Goal: Book appointment/travel/reservation

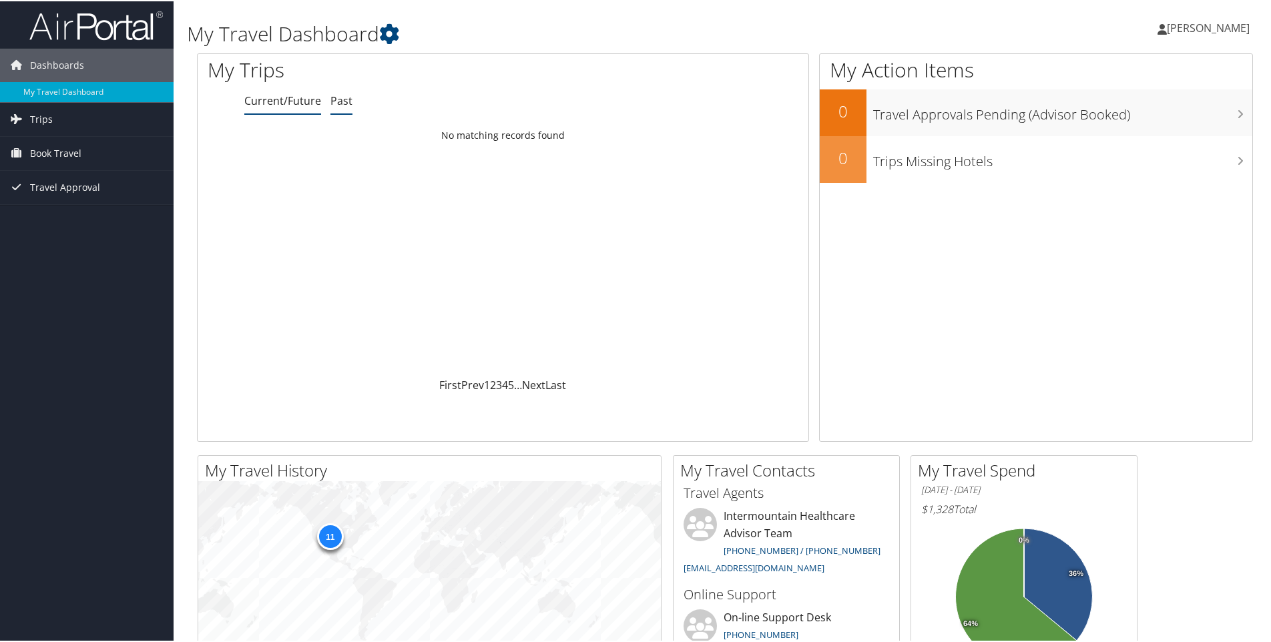
click at [344, 103] on link "Past" at bounding box center [341, 99] width 22 height 15
click at [287, 103] on link "Current/Future" at bounding box center [282, 99] width 77 height 15
click at [52, 149] on span "Book Travel" at bounding box center [55, 151] width 51 height 33
click at [49, 119] on span "Trips" at bounding box center [41, 117] width 23 height 33
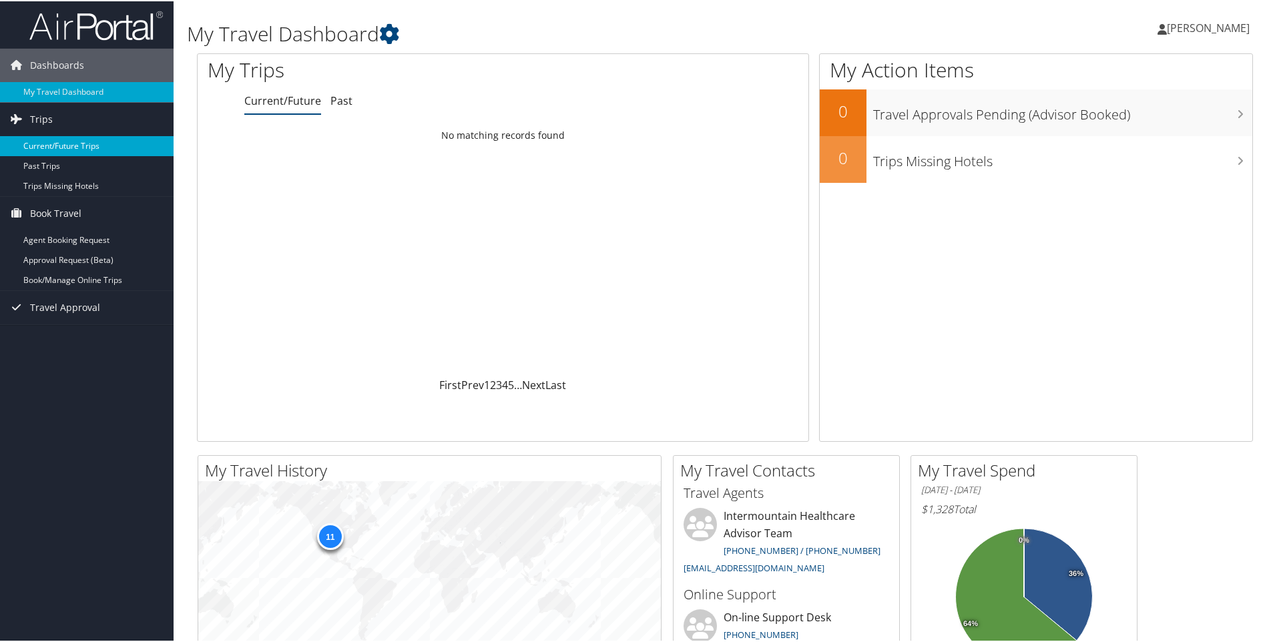
click at [54, 145] on link "Current/Future Trips" at bounding box center [87, 145] width 174 height 20
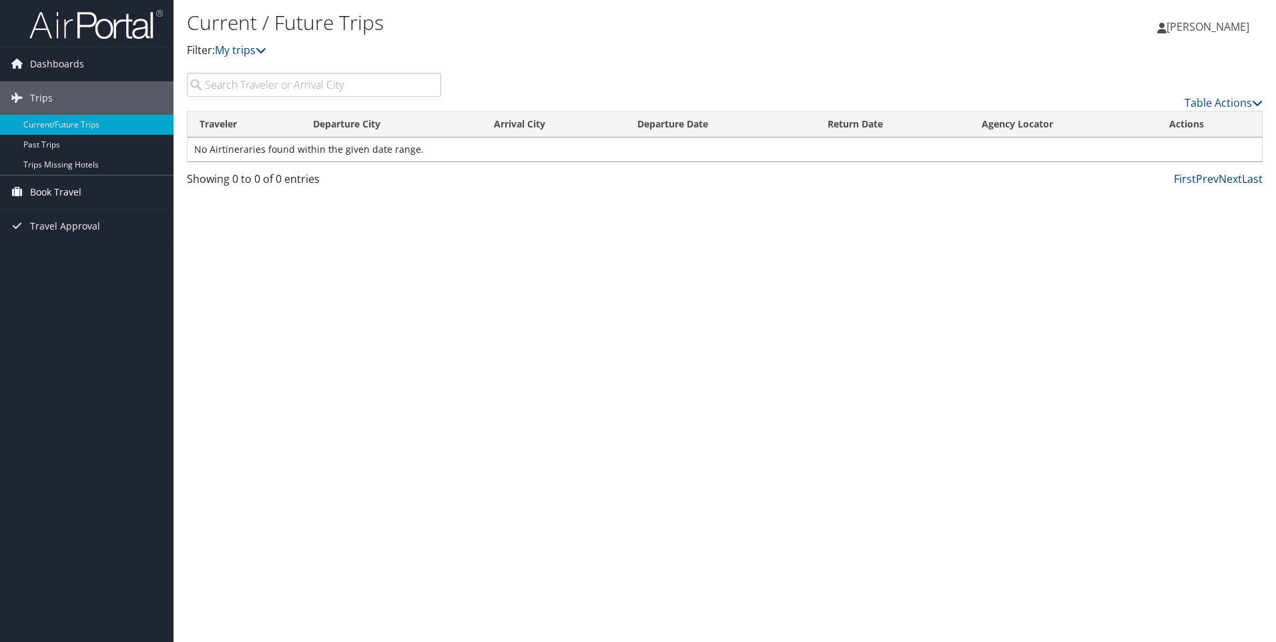
click at [45, 193] on span "Book Travel" at bounding box center [55, 192] width 51 height 33
click at [47, 216] on link "Agent Booking Request" at bounding box center [87, 219] width 174 height 20
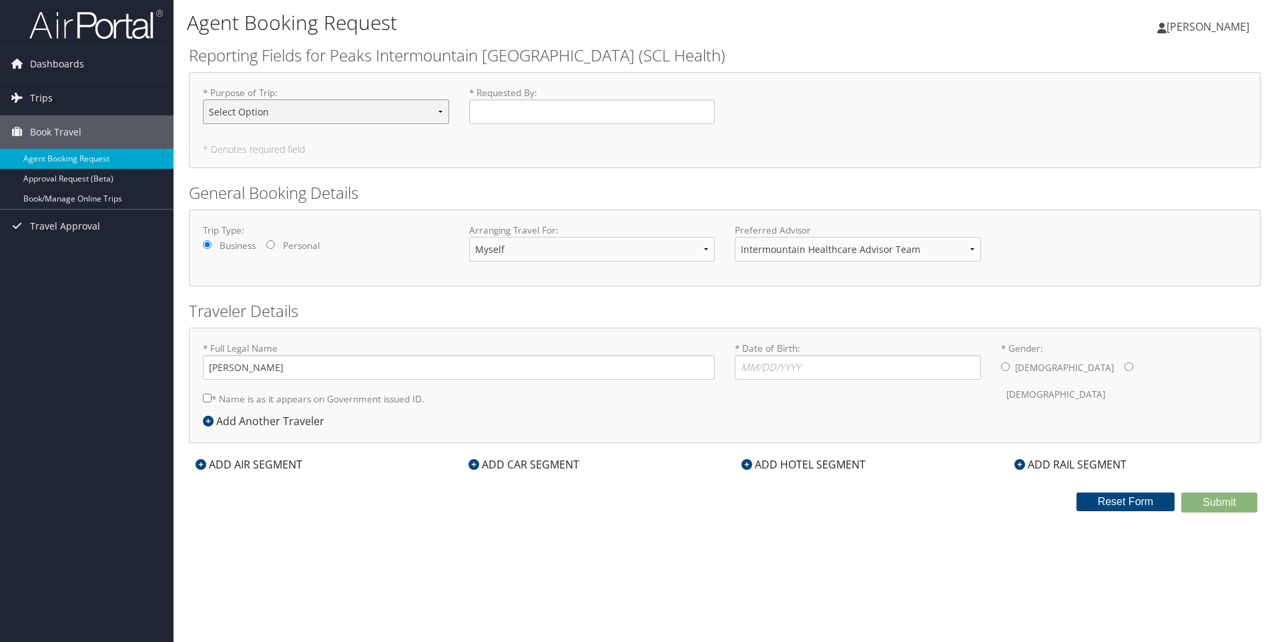
click at [286, 108] on select "Select Option 3rd Party Reimbursable Business CME Conf or Education Groups Pers…" at bounding box center [326, 111] width 246 height 25
click at [314, 162] on div "* Purpose of Trip : Select Option 3rd Party Reimbursable Business CME Conf or E…" at bounding box center [725, 120] width 1072 height 96
click at [40, 63] on span "Dashboards" at bounding box center [57, 63] width 54 height 33
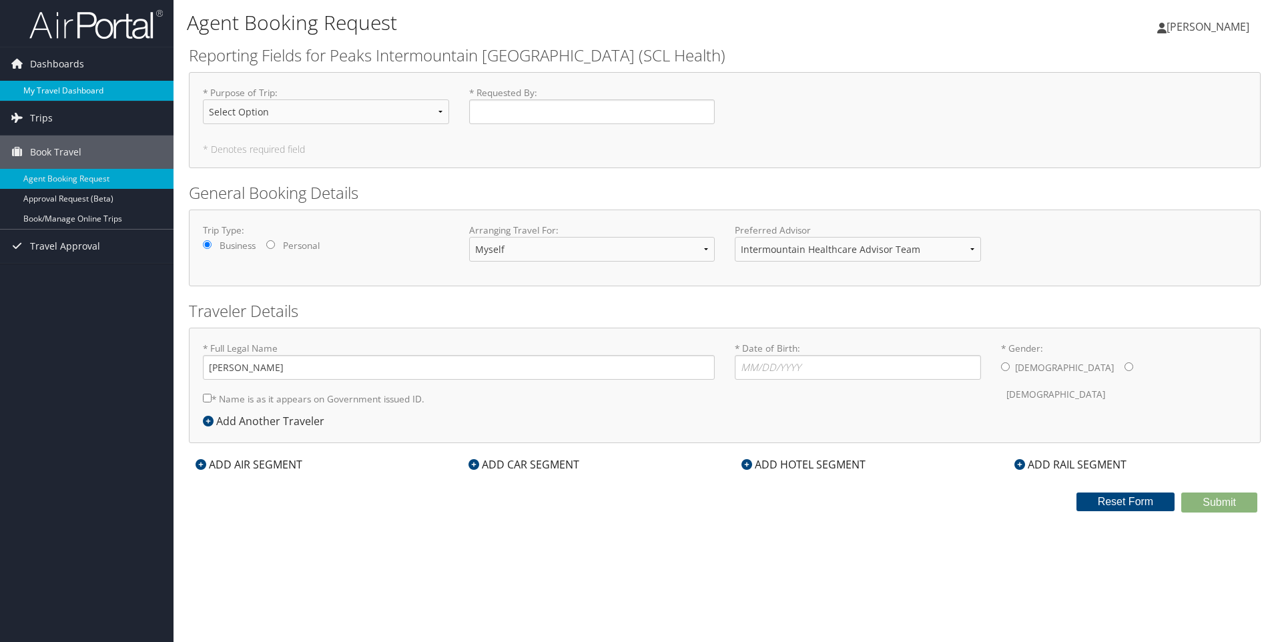
click at [72, 93] on link "My Travel Dashboard" at bounding box center [87, 91] width 174 height 20
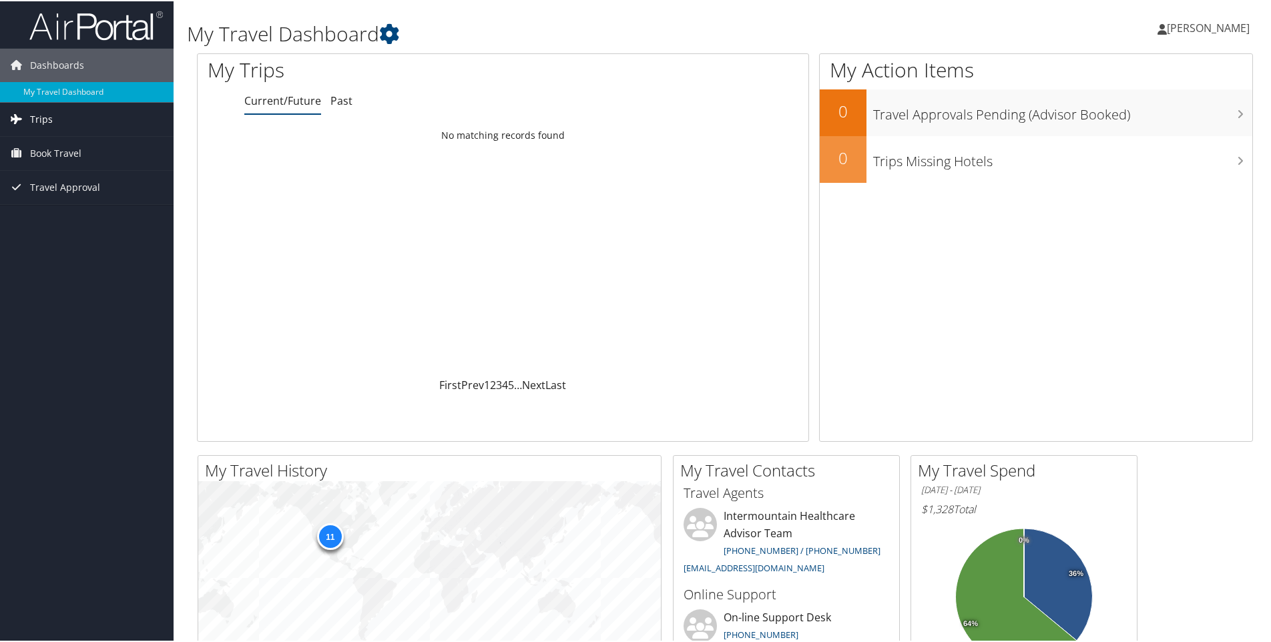
click at [55, 117] on link "Trips" at bounding box center [87, 117] width 174 height 33
click at [59, 211] on span "Book Travel" at bounding box center [55, 212] width 51 height 33
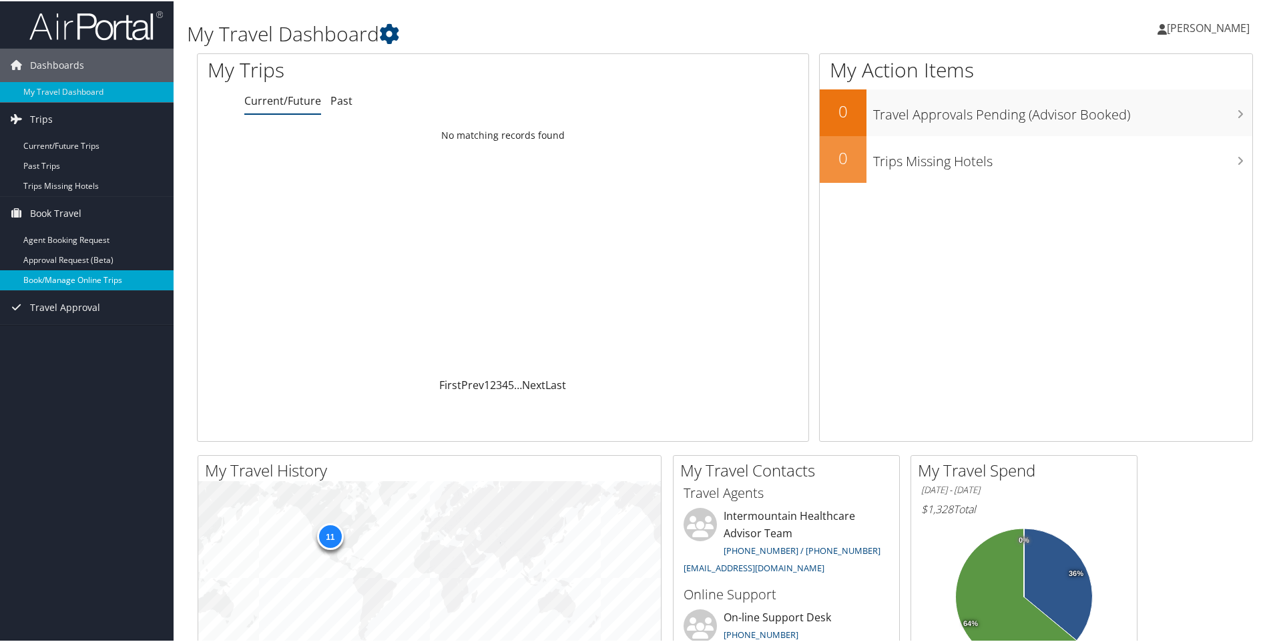
click at [69, 280] on link "Book/Manage Online Trips" at bounding box center [87, 279] width 174 height 20
click at [54, 262] on link "Approval Request (Beta)" at bounding box center [87, 259] width 174 height 20
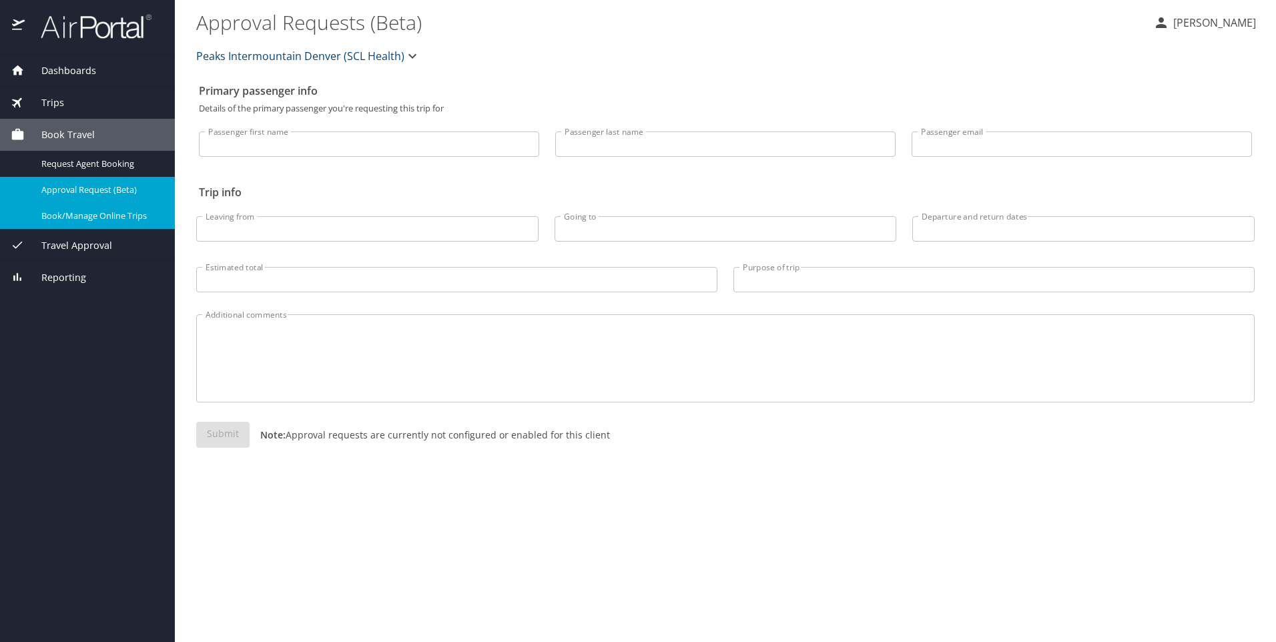
click at [86, 214] on span "Book/Manage Online Trips" at bounding box center [99, 216] width 117 height 13
